Goal: Task Accomplishment & Management: Use online tool/utility

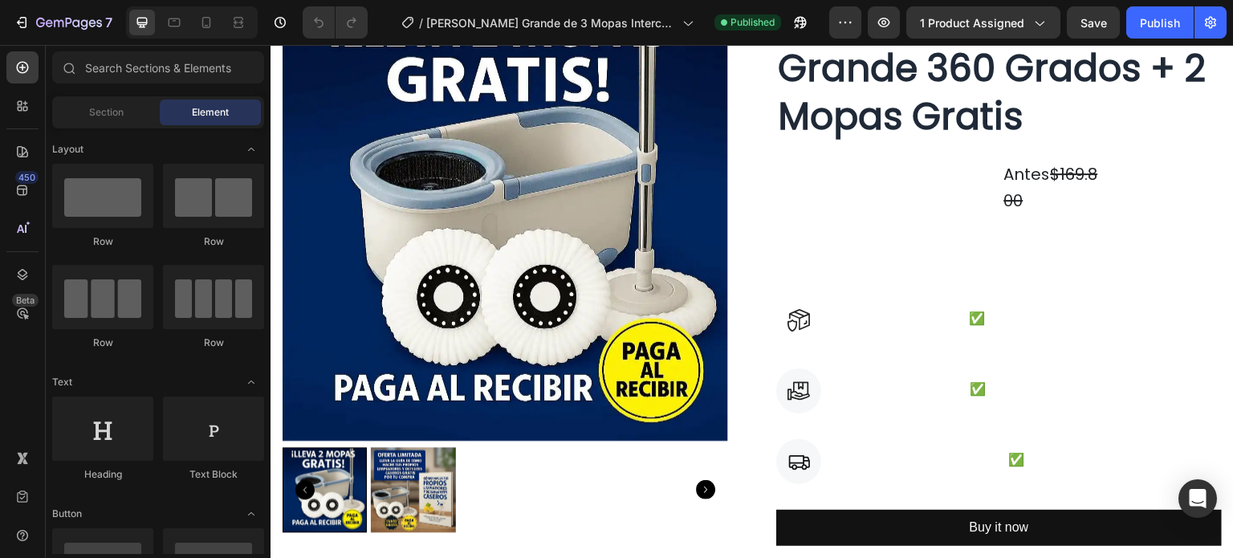
scroll to position [231, 0]
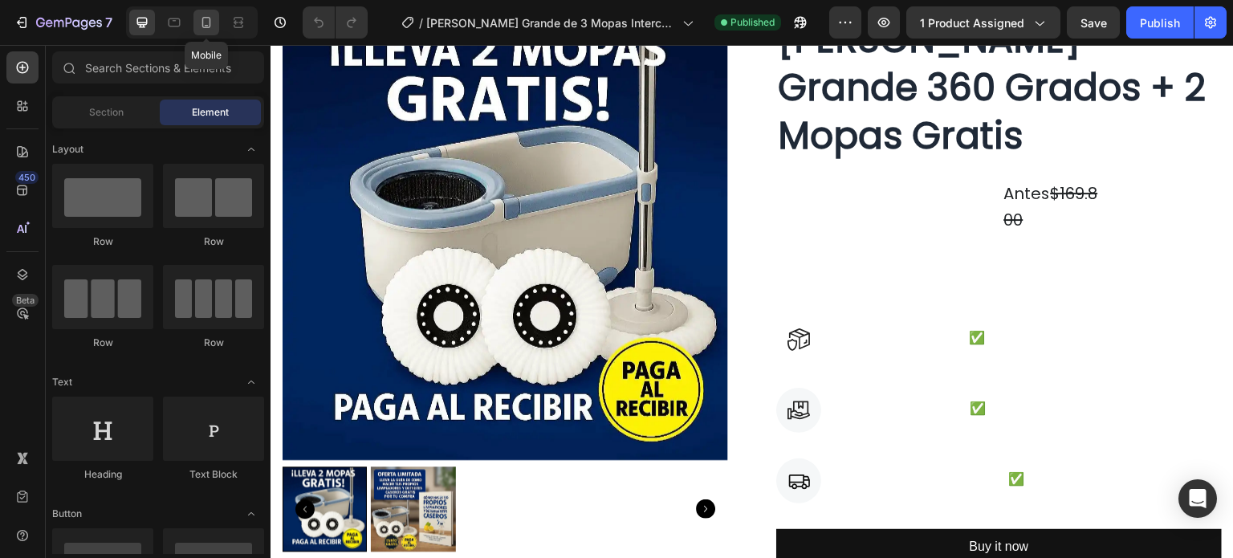
click at [212, 22] on icon at bounding box center [206, 22] width 16 height 16
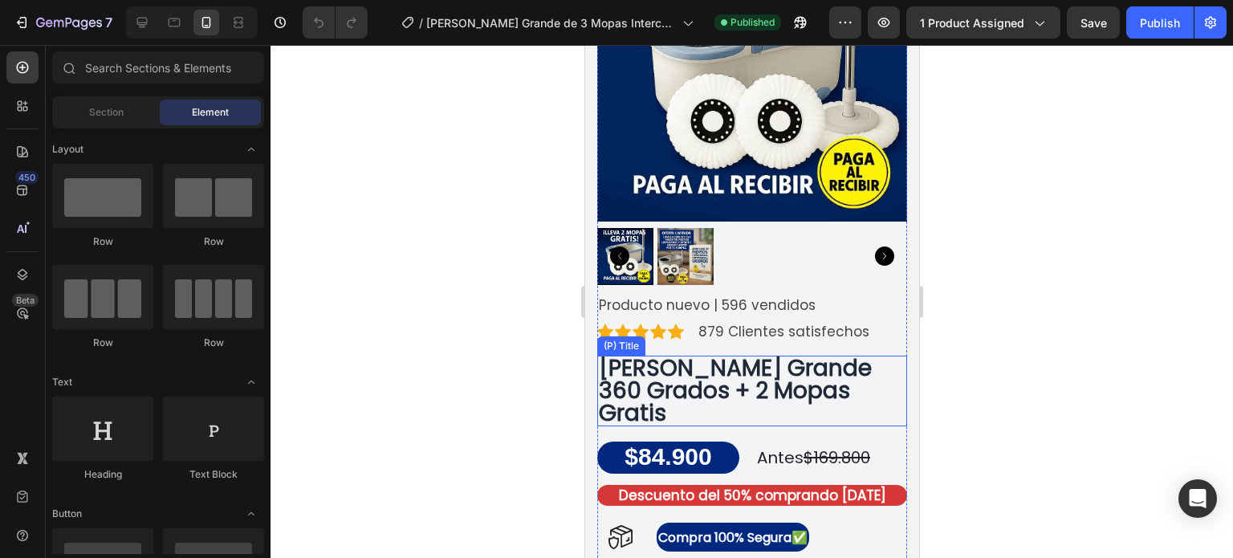
scroll to position [271, 0]
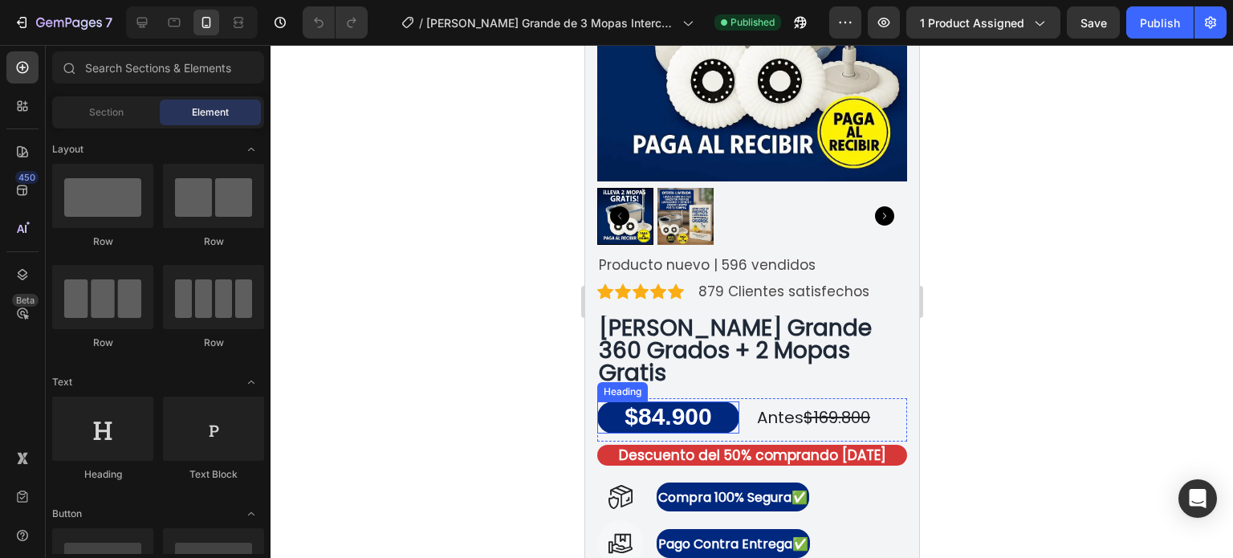
click at [665, 403] on strong "$84.900" at bounding box center [667, 416] width 87 height 26
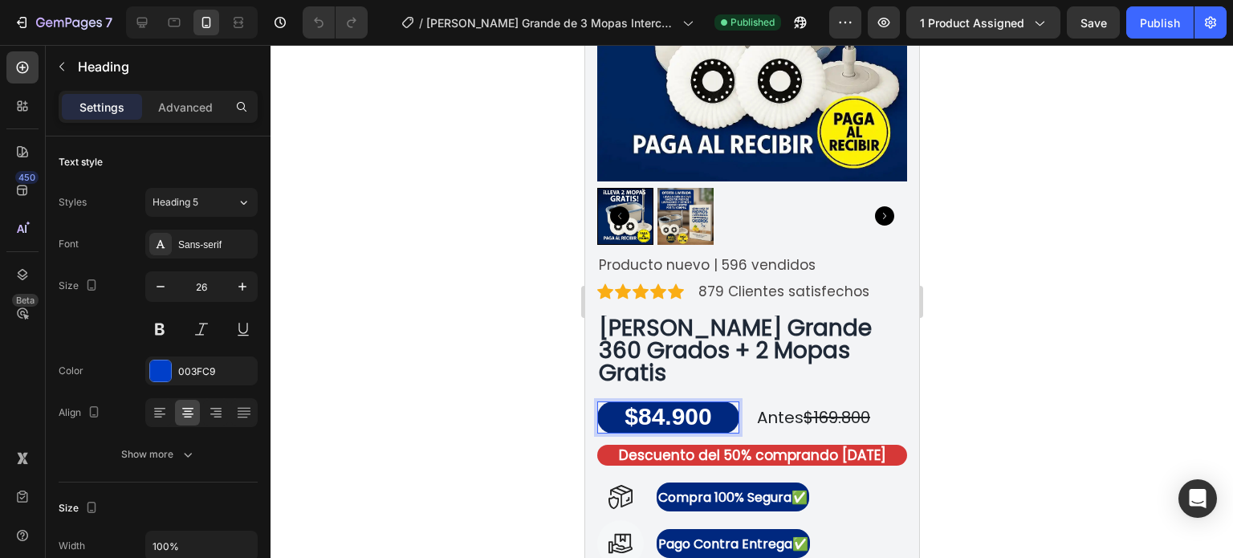
click at [656, 403] on strong "$84.900" at bounding box center [667, 416] width 87 height 26
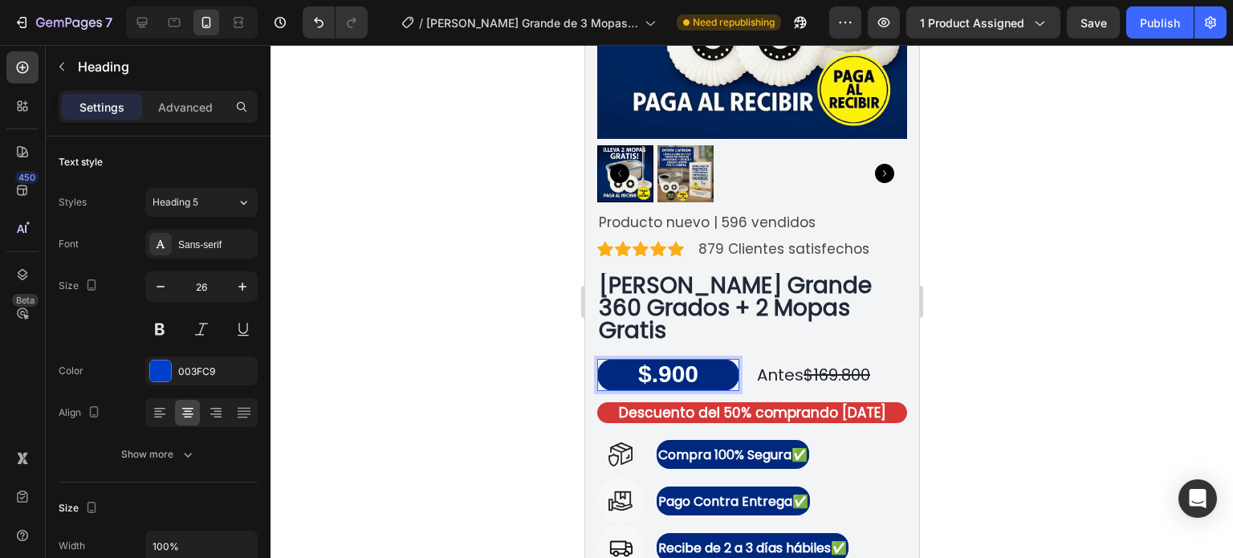
scroll to position [284, 0]
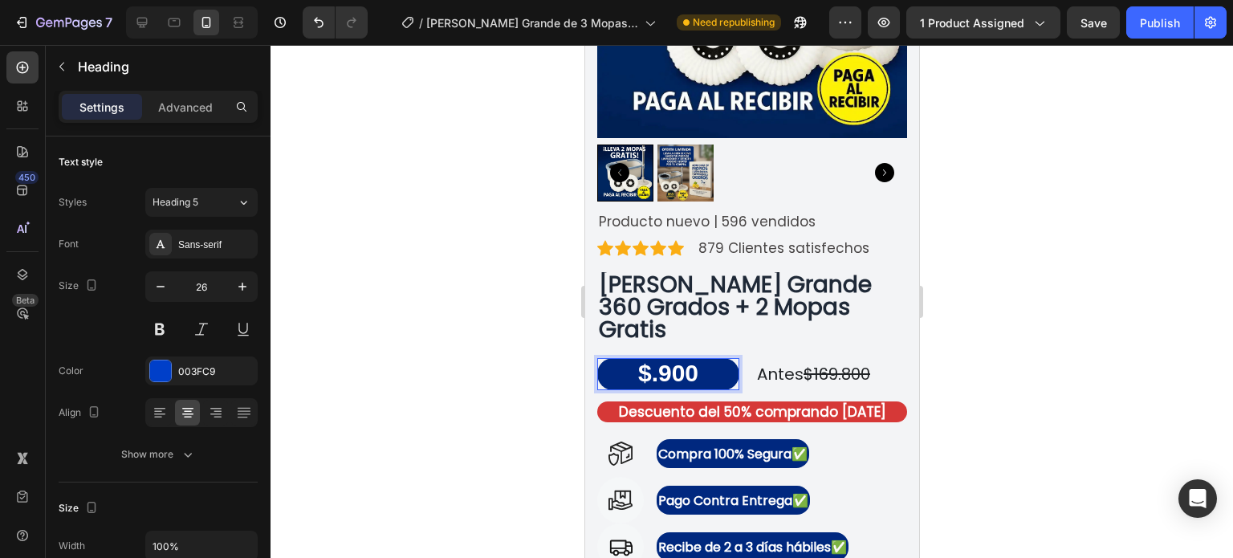
click at [649, 360] on strong "$.900" at bounding box center [667, 373] width 60 height 26
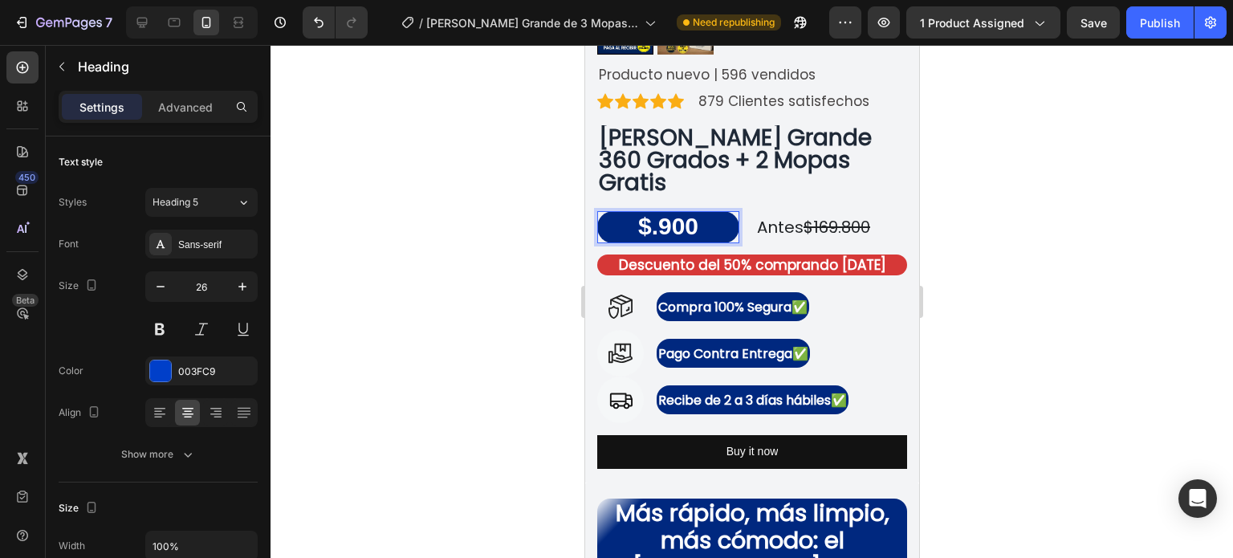
scroll to position [430, 0]
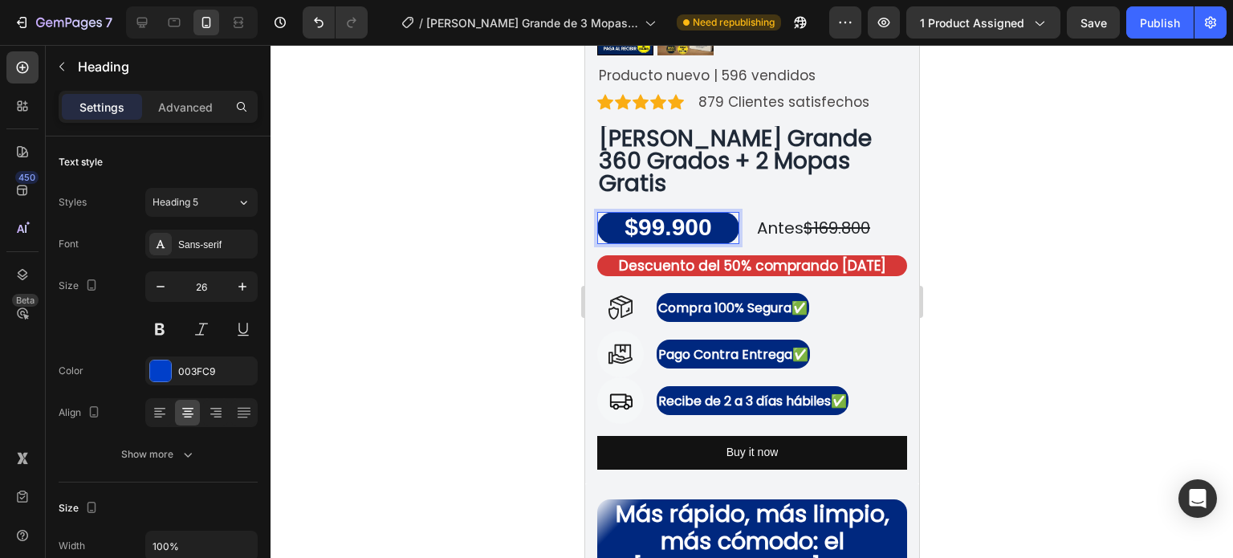
click at [1011, 258] on div at bounding box center [752, 301] width 962 height 513
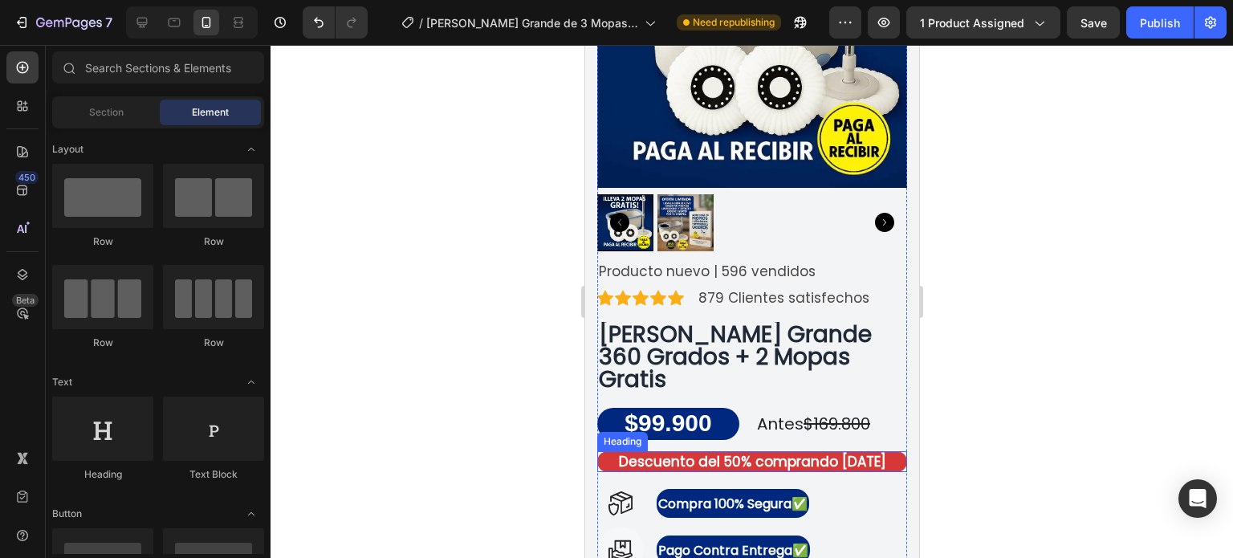
scroll to position [231, 0]
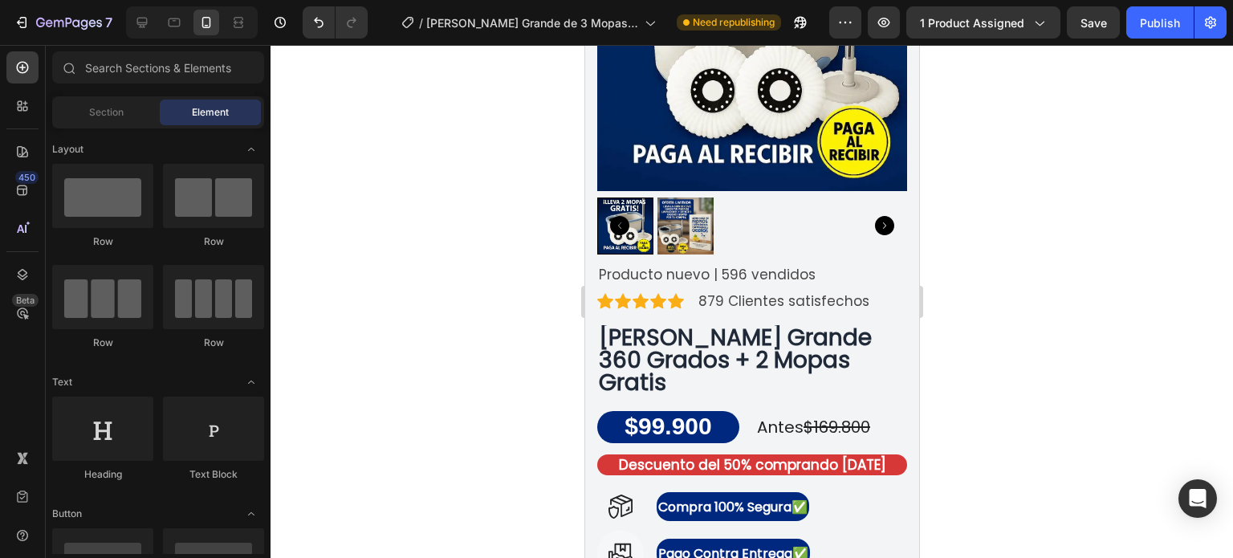
click at [1050, 232] on div at bounding box center [752, 301] width 962 height 513
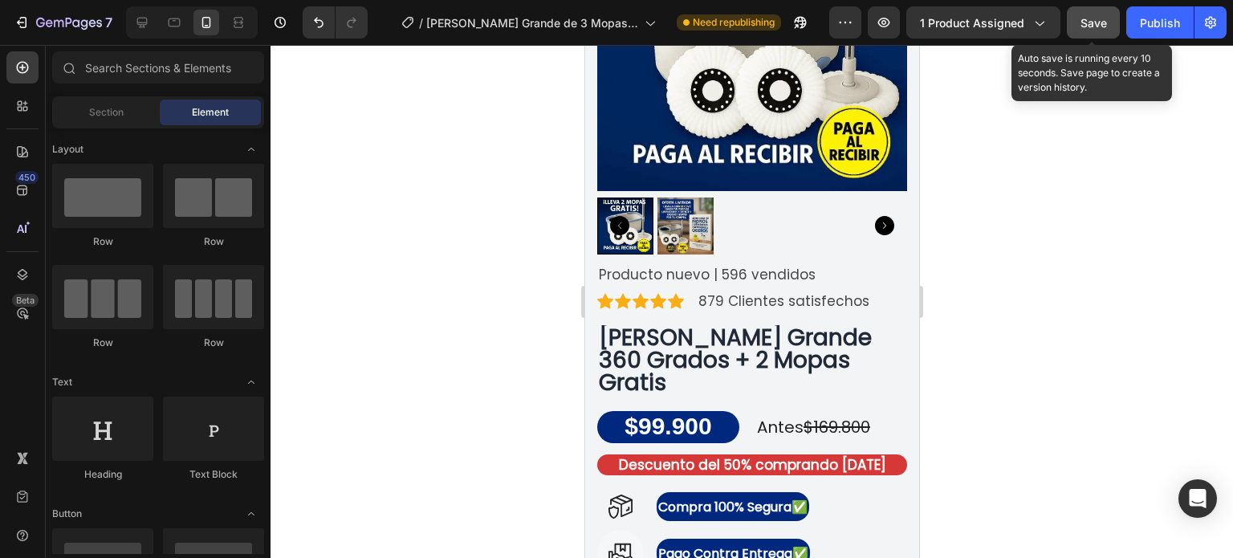
click at [1116, 24] on button "Save" at bounding box center [1093, 22] width 53 height 32
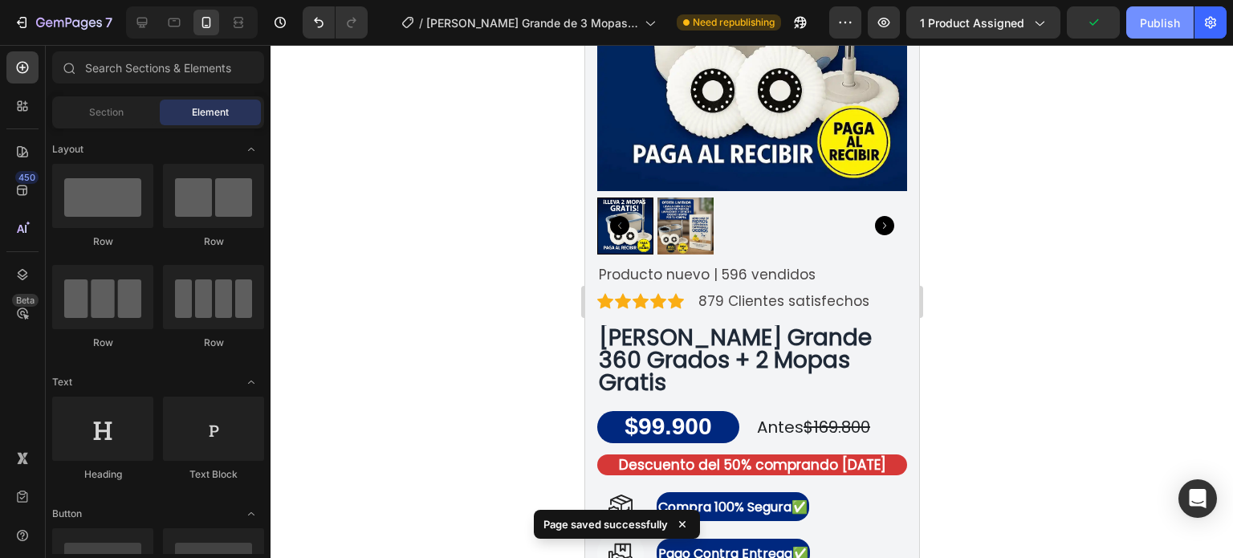
click at [1148, 22] on div "Publish" at bounding box center [1160, 22] width 40 height 17
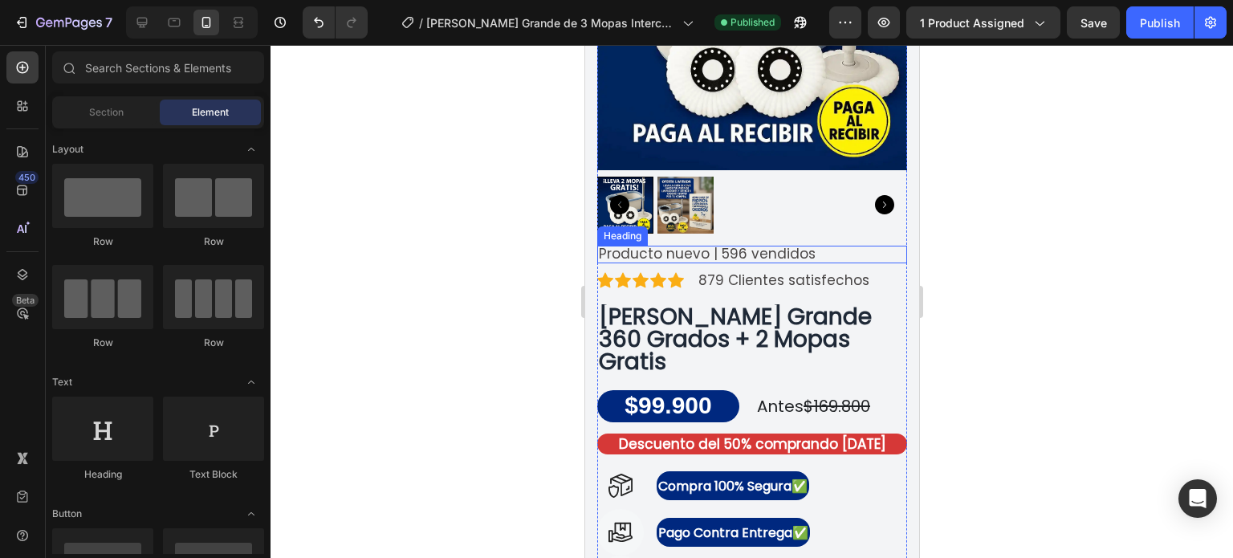
scroll to position [250, 0]
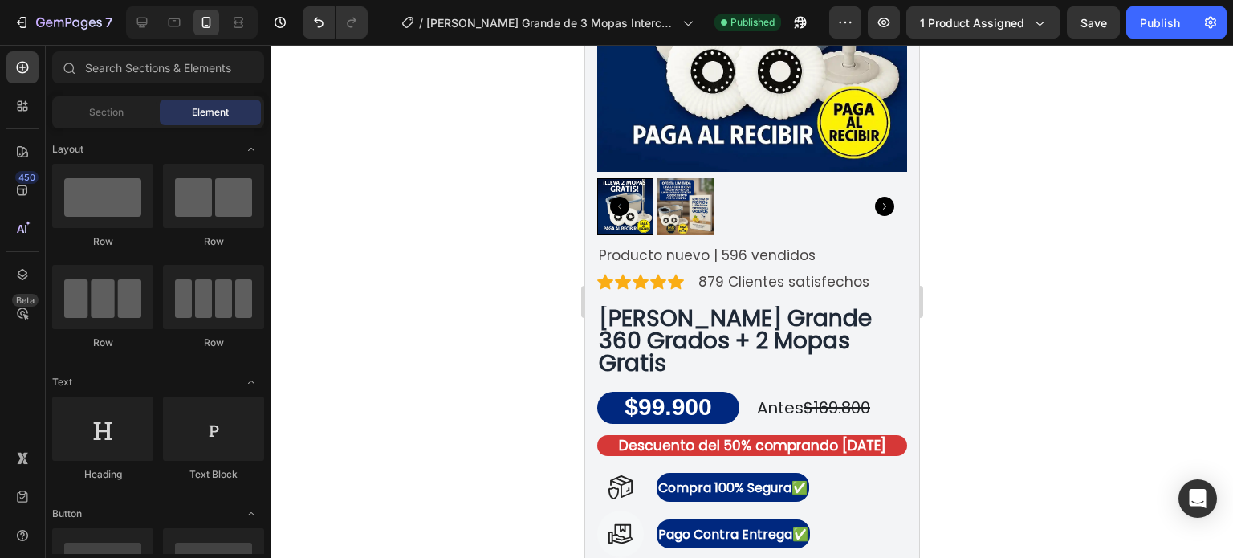
drag, startPoint x: 318, startPoint y: 408, endPoint x: 340, endPoint y: 471, distance: 67.0
click at [340, 471] on div at bounding box center [752, 301] width 962 height 513
